Goal: Task Accomplishment & Management: Manage account settings

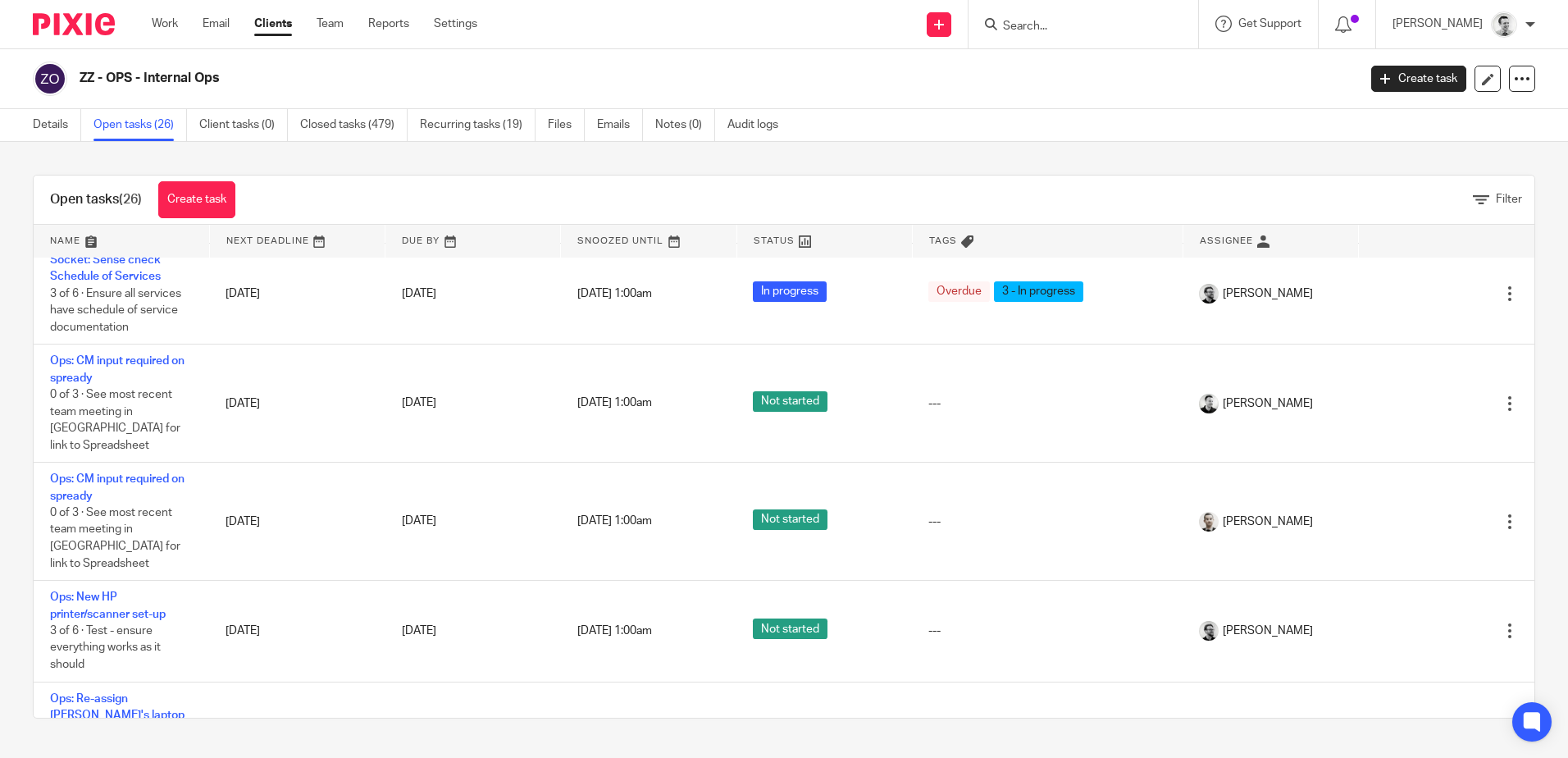
scroll to position [39, 0]
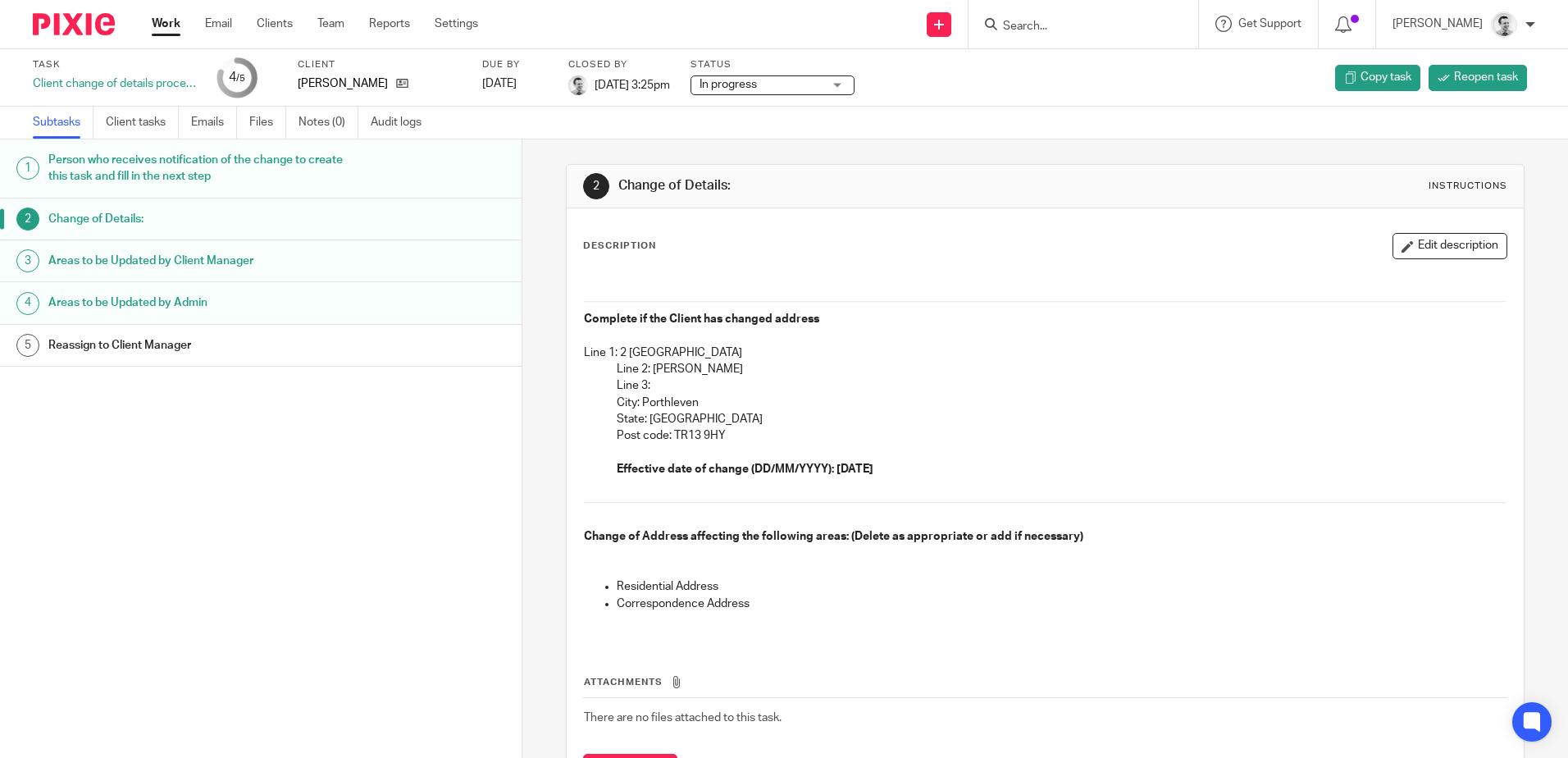
click at [166, 27] on link "Work" at bounding box center [166, 23] width 29 height 16
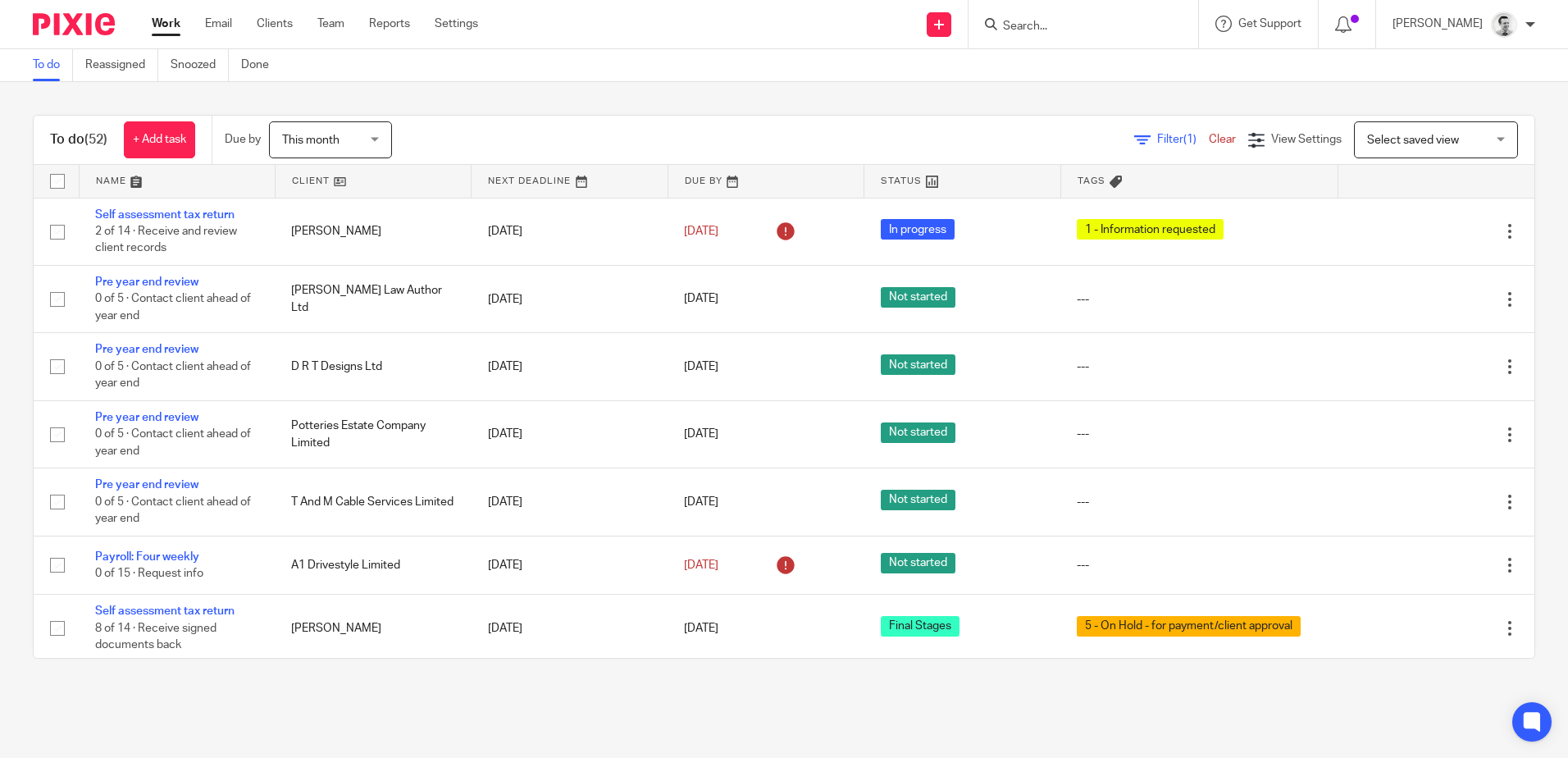
click at [311, 179] on link at bounding box center [374, 181] width 195 height 33
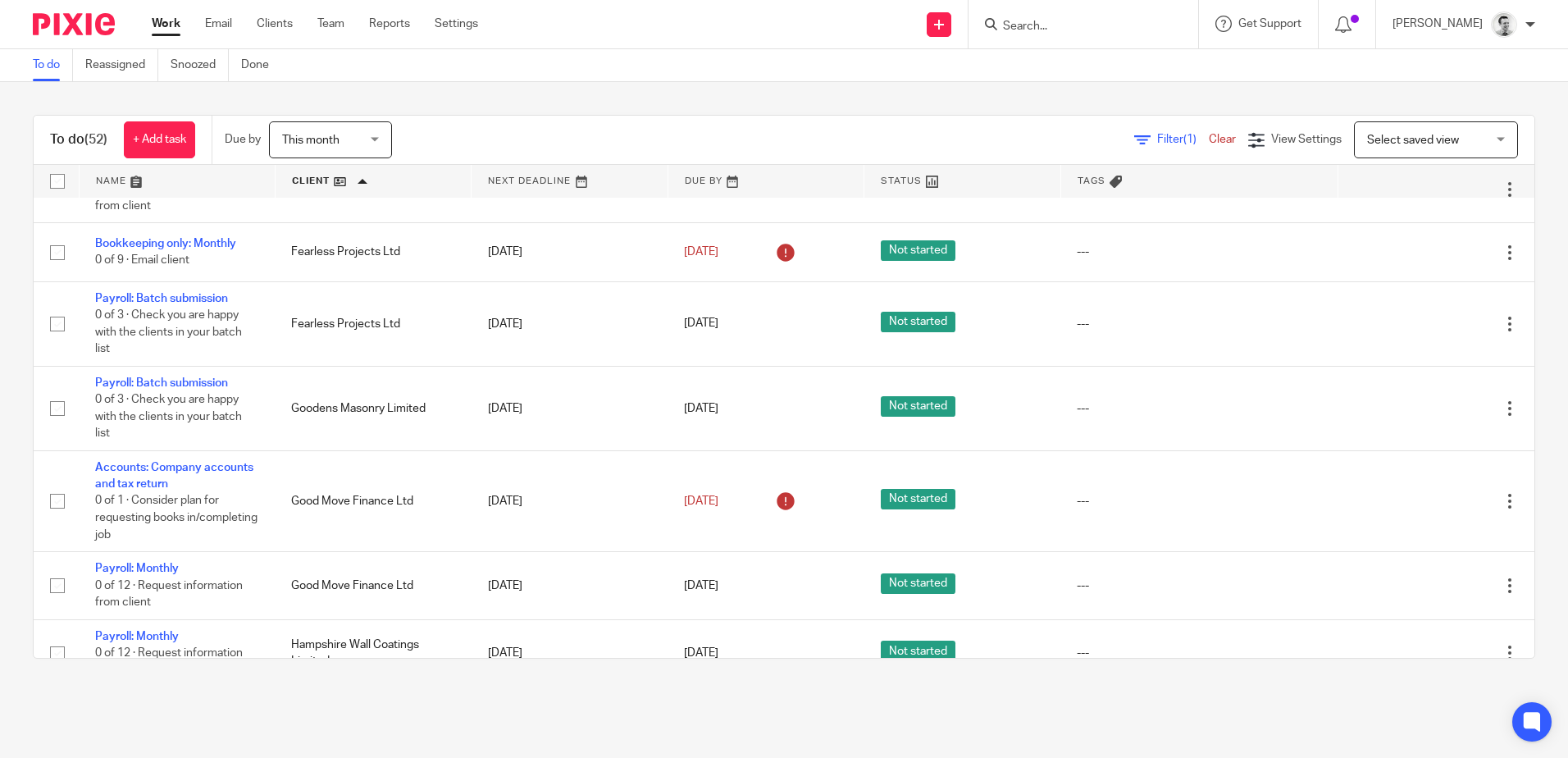
scroll to position [1312, 0]
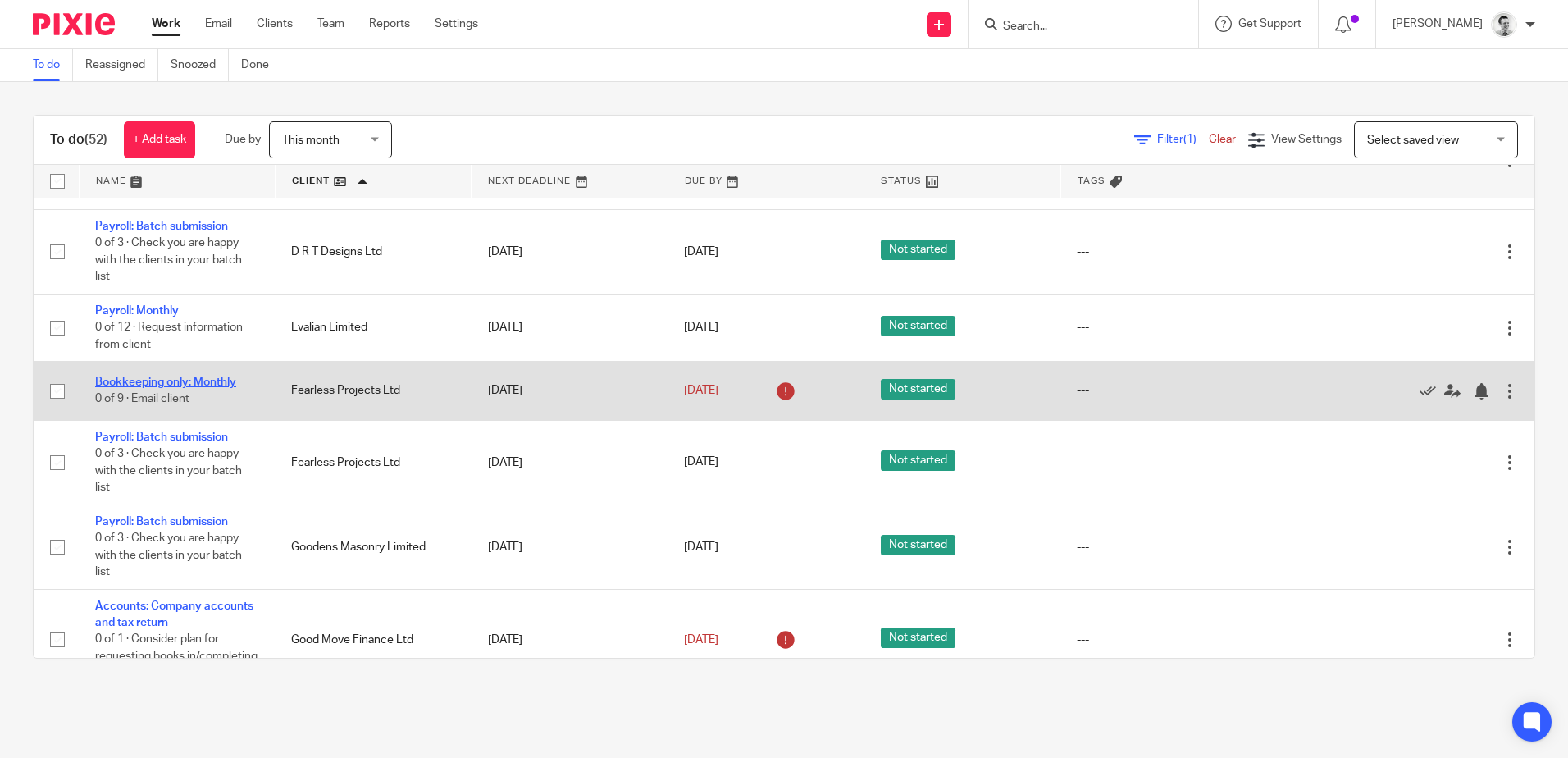
click at [166, 388] on link "Bookkeeping only: Monthly" at bounding box center [166, 382] width 141 height 12
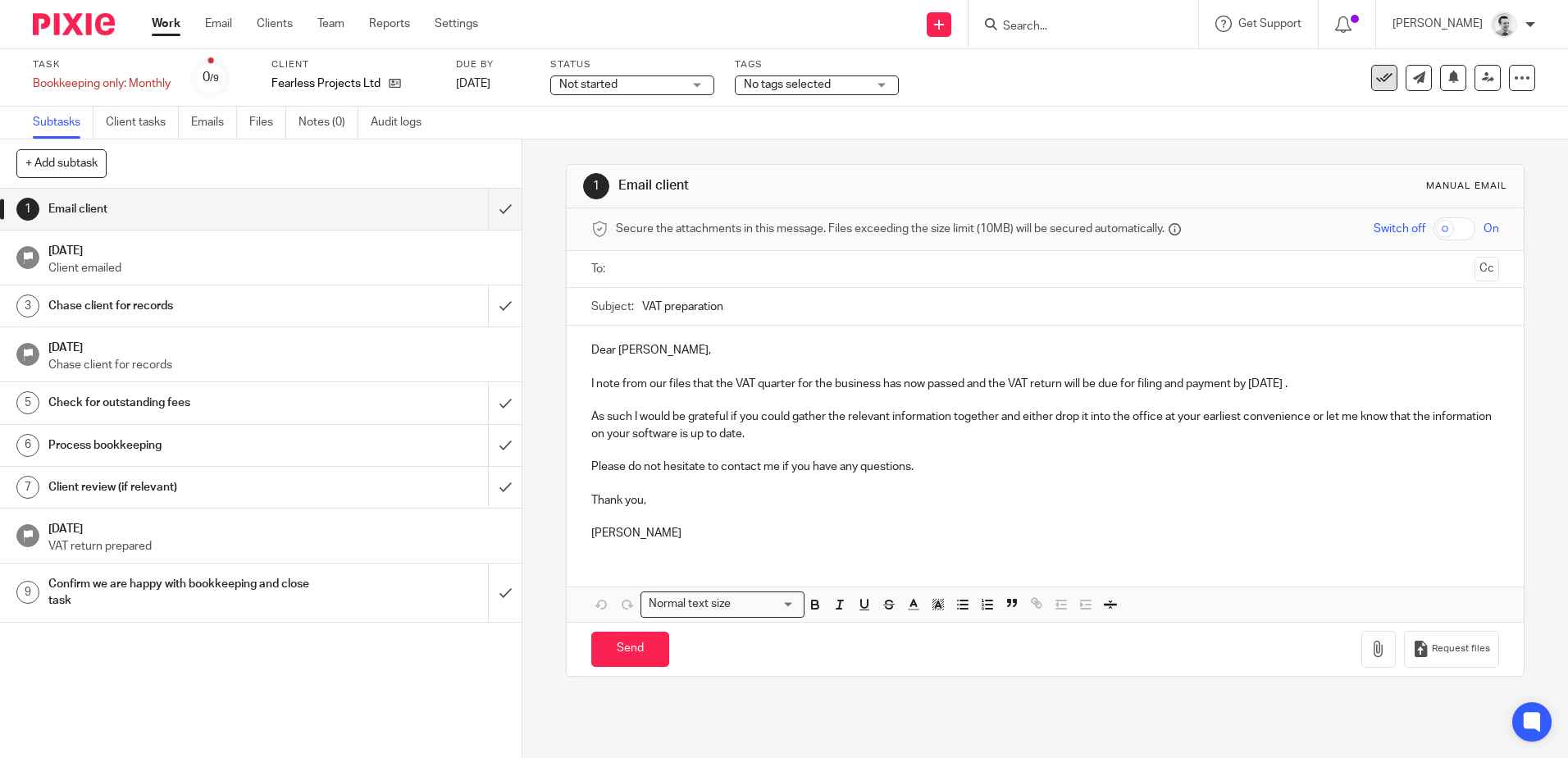
click at [1376, 78] on icon at bounding box center [1384, 77] width 16 height 16
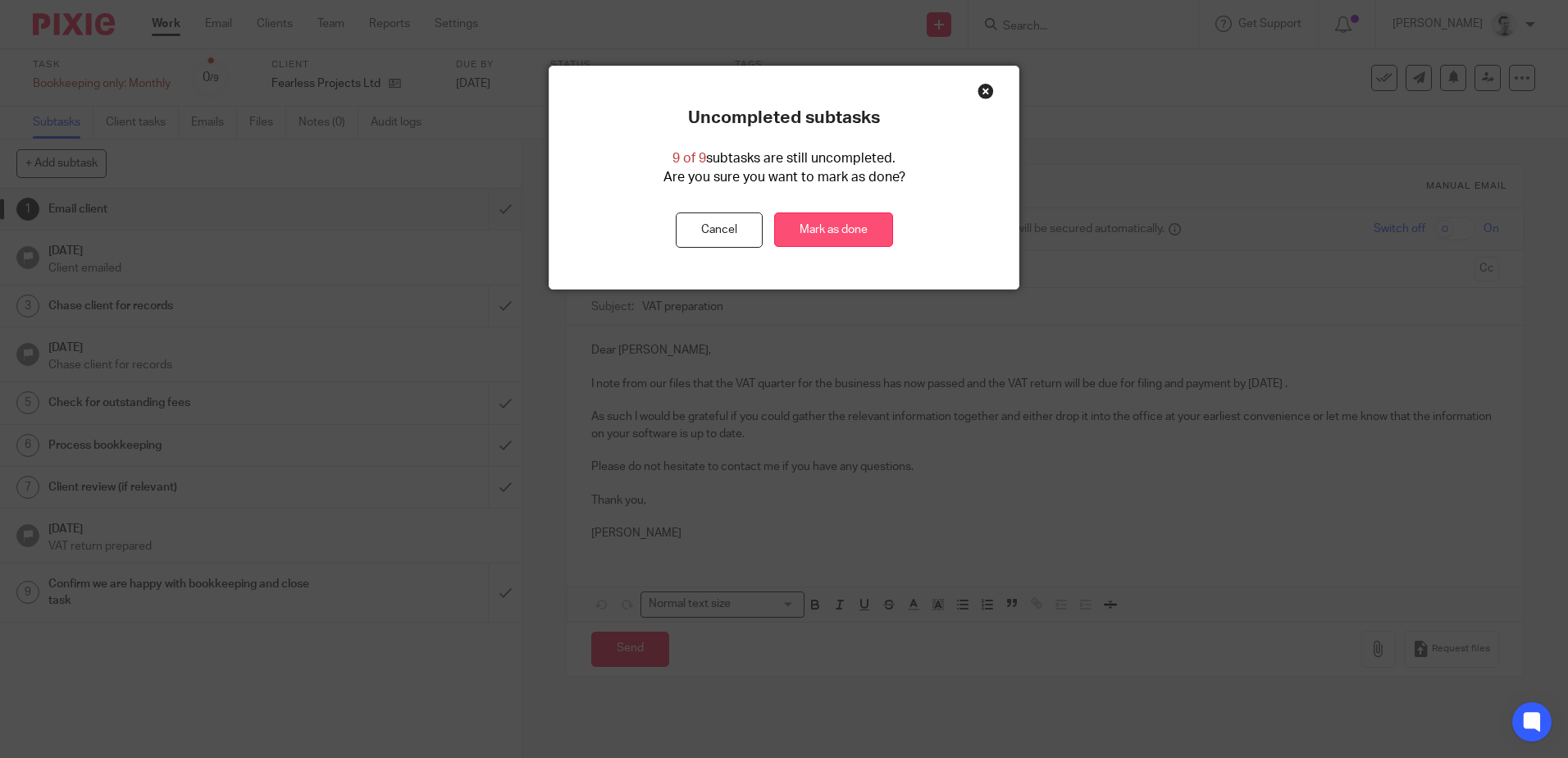
click at [852, 232] on link "Mark as done" at bounding box center [834, 230] width 119 height 36
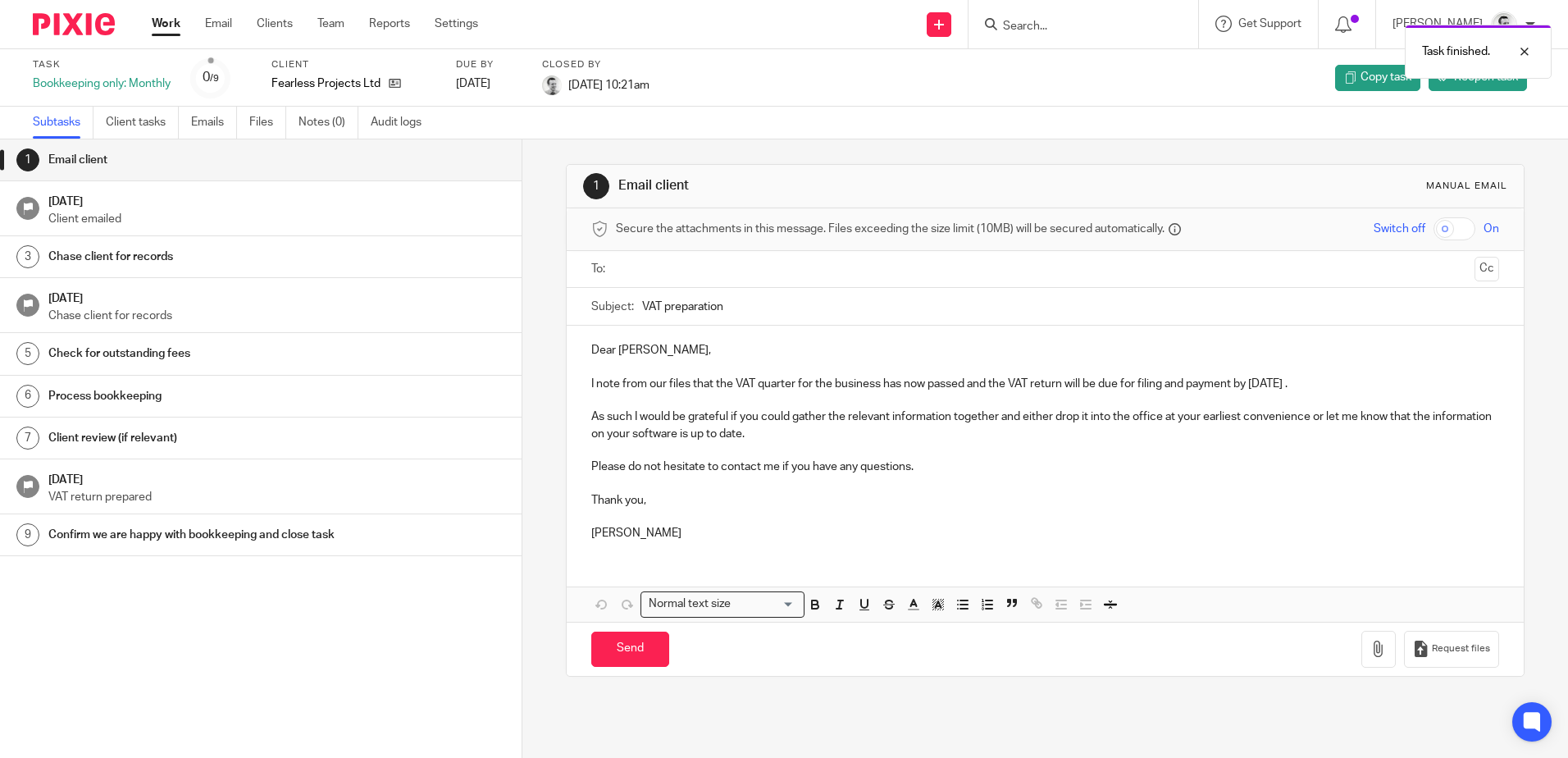
click at [167, 21] on link "Work" at bounding box center [166, 23] width 29 height 16
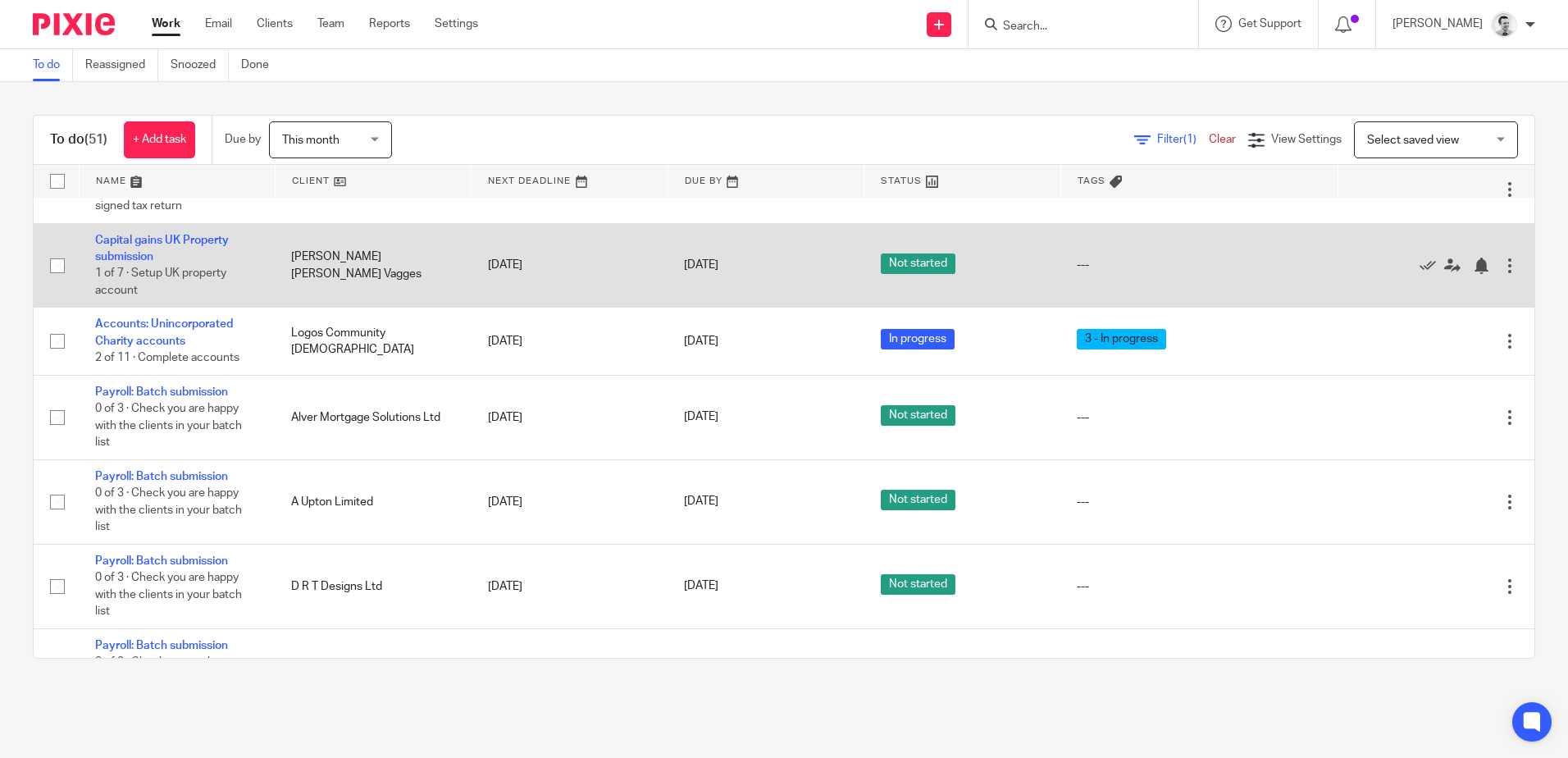
scroll to position [656, 0]
